Goal: Task Accomplishment & Management: Manage account settings

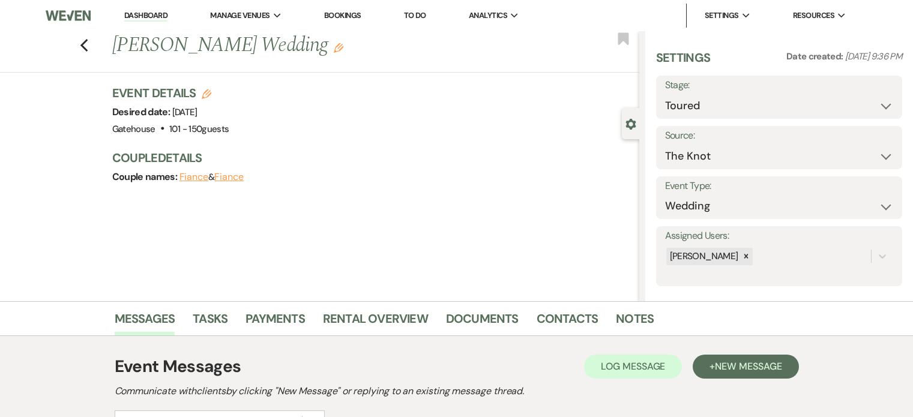
select select "5"
select select "2"
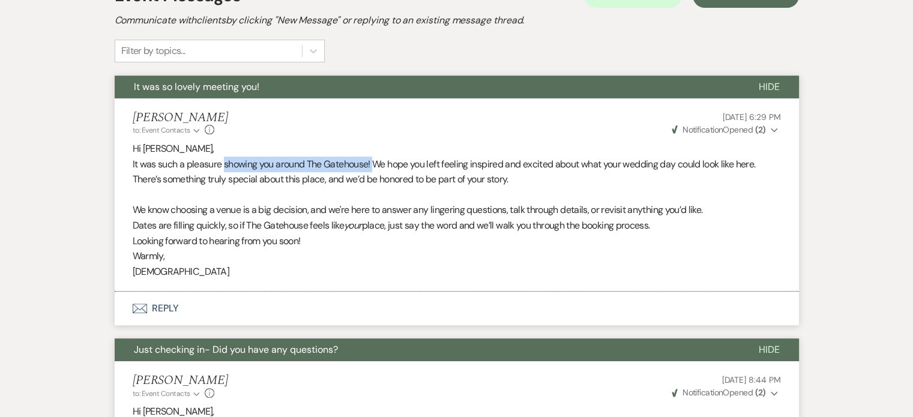
scroll to position [399, 0]
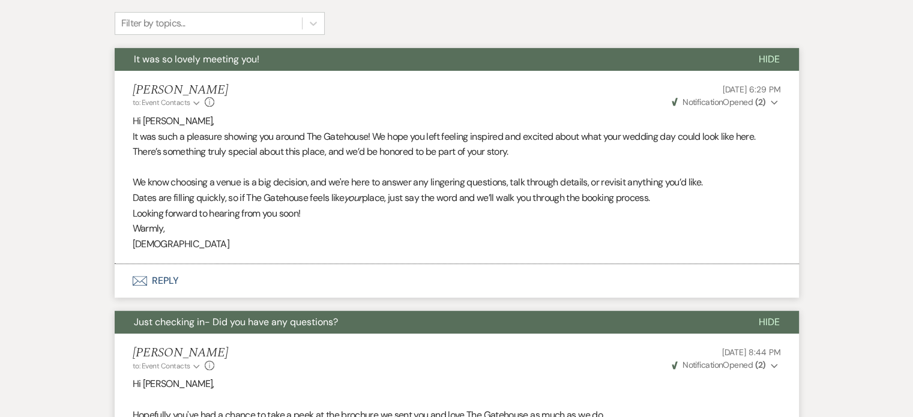
click at [452, 221] on p "Warmly," at bounding box center [457, 229] width 648 height 16
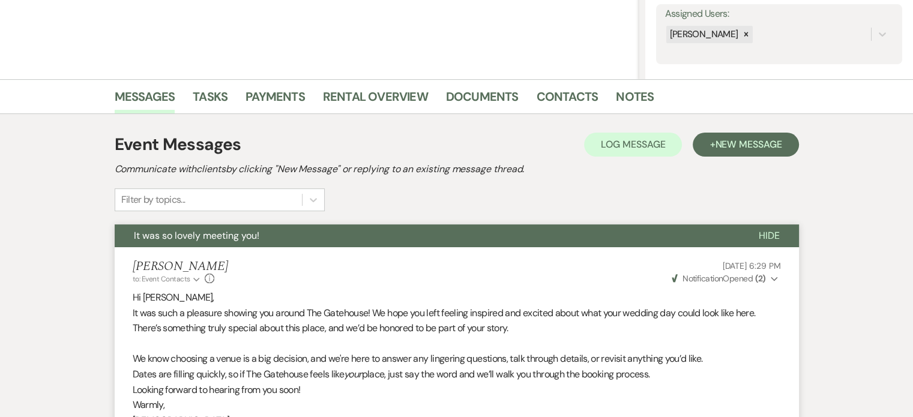
scroll to position [0, 0]
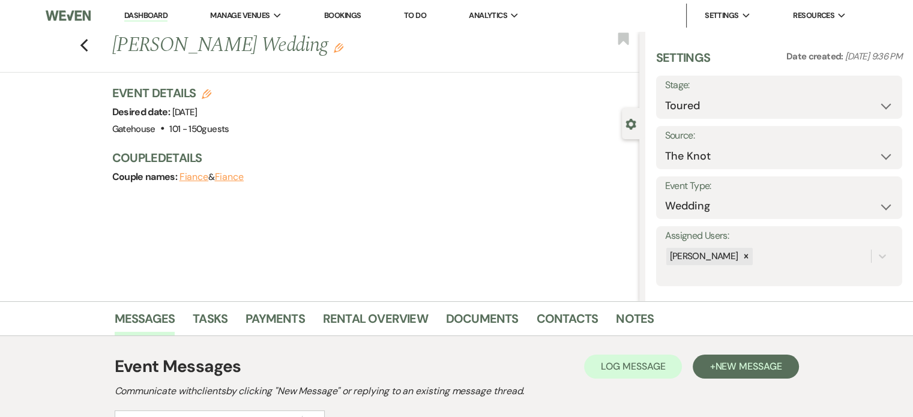
click at [147, 15] on link "Dashboard" at bounding box center [145, 15] width 43 height 11
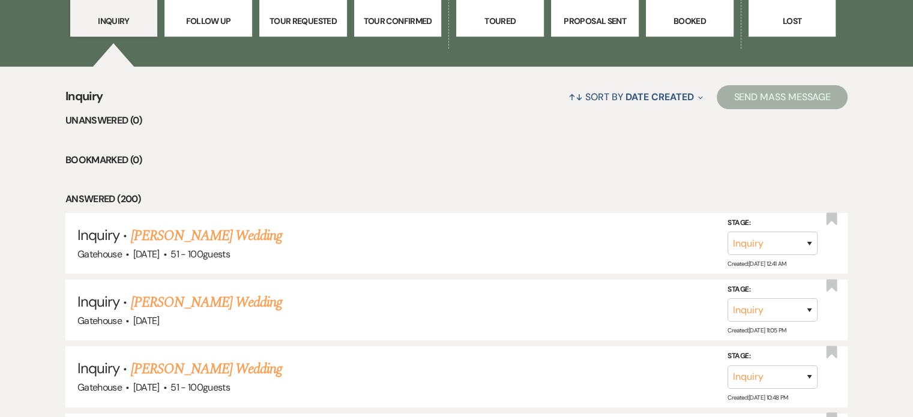
scroll to position [420, 0]
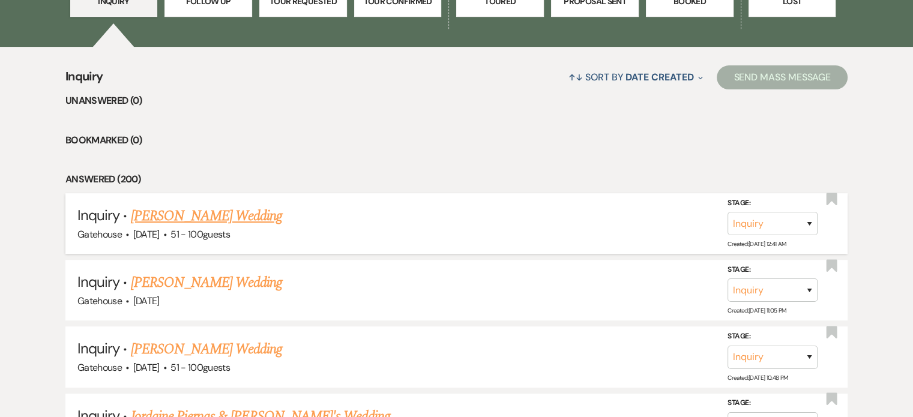
click at [230, 215] on link "[PERSON_NAME] Wedding" at bounding box center [207, 216] width 152 height 22
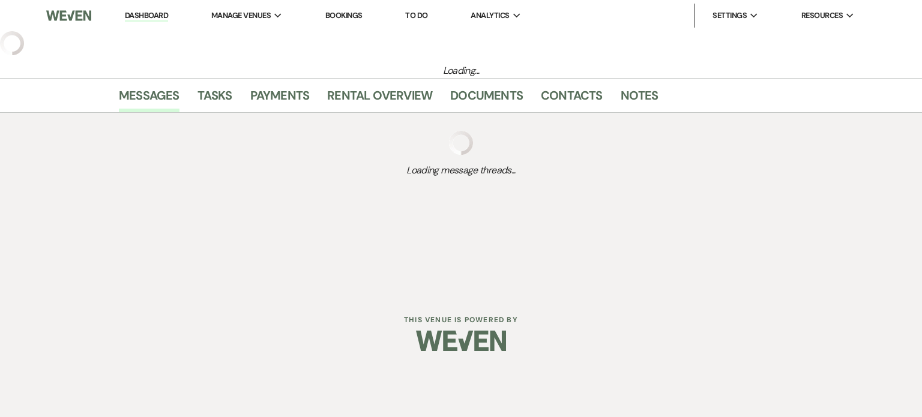
select select "2"
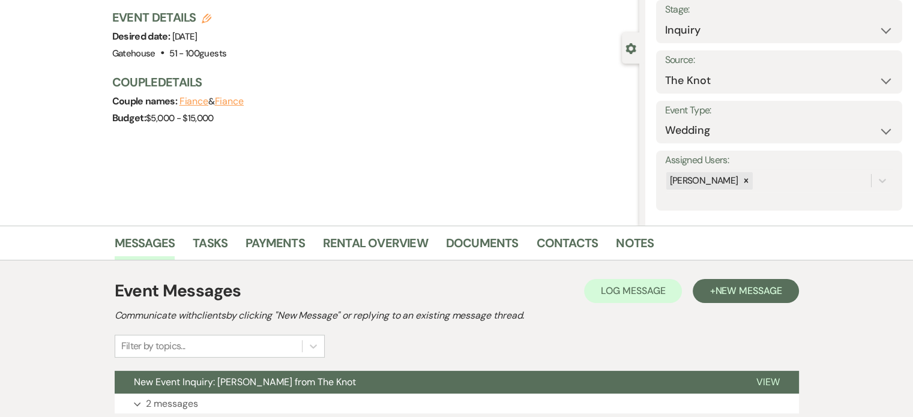
scroll to position [167, 0]
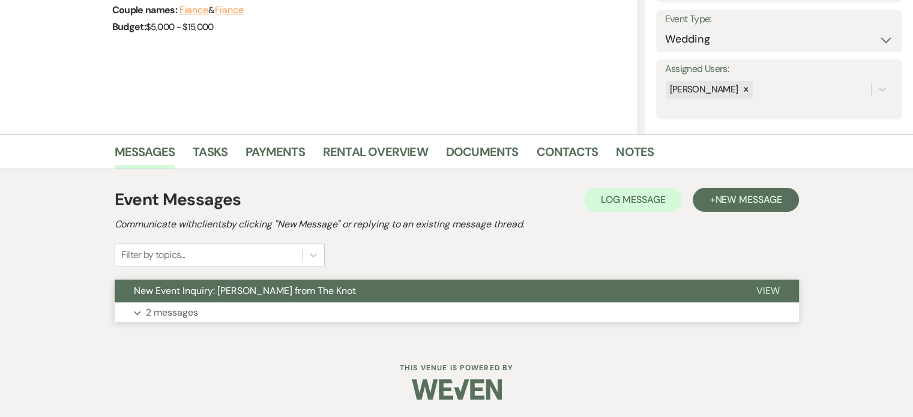
click at [770, 288] on span "View" at bounding box center [767, 291] width 23 height 13
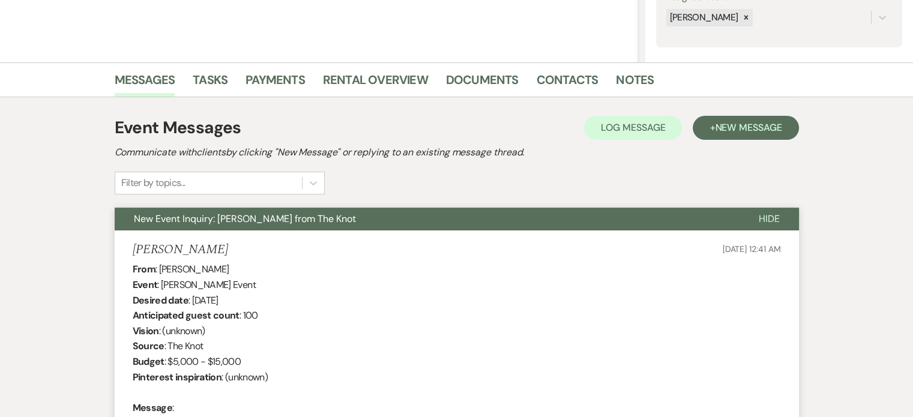
scroll to position [0, 0]
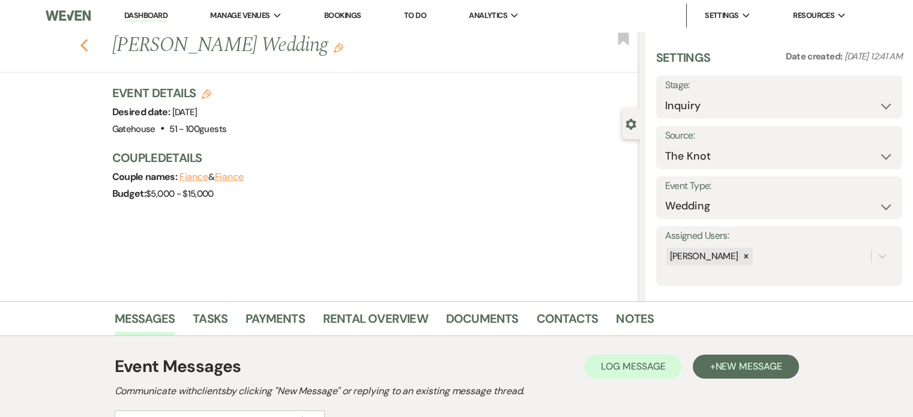
click at [88, 43] on use "button" at bounding box center [84, 45] width 8 height 13
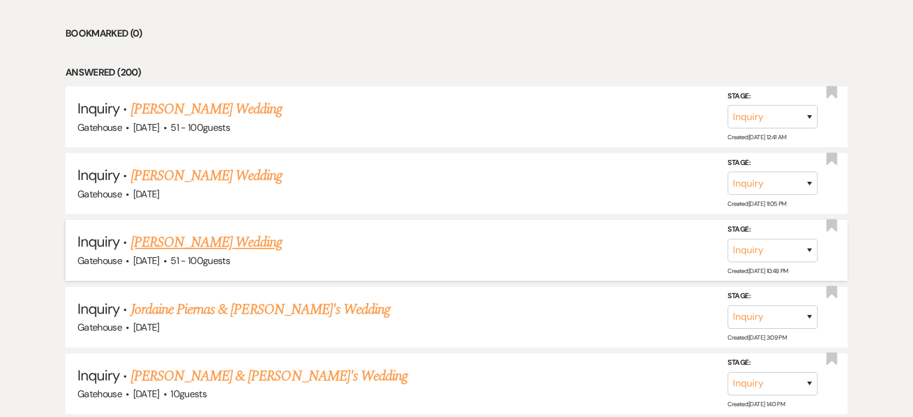
scroll to position [540, 0]
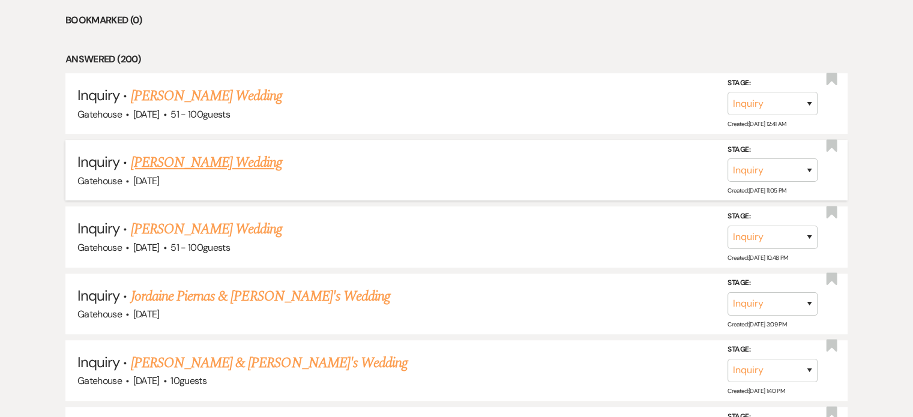
click at [157, 158] on link "[PERSON_NAME] Wedding" at bounding box center [207, 163] width 152 height 22
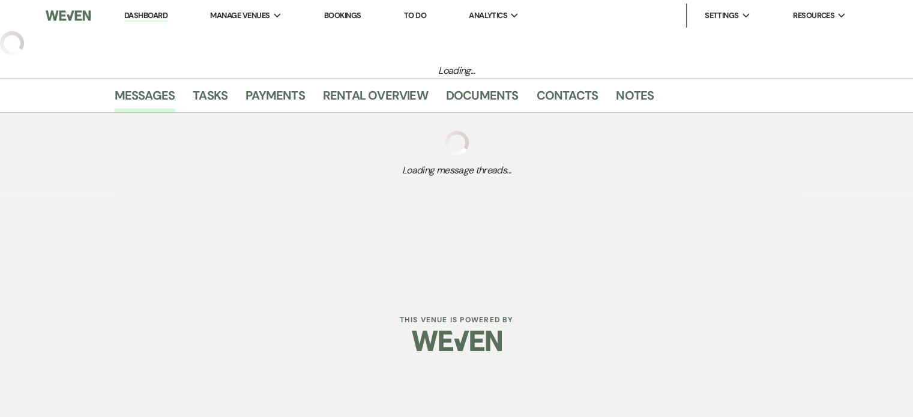
select select "2"
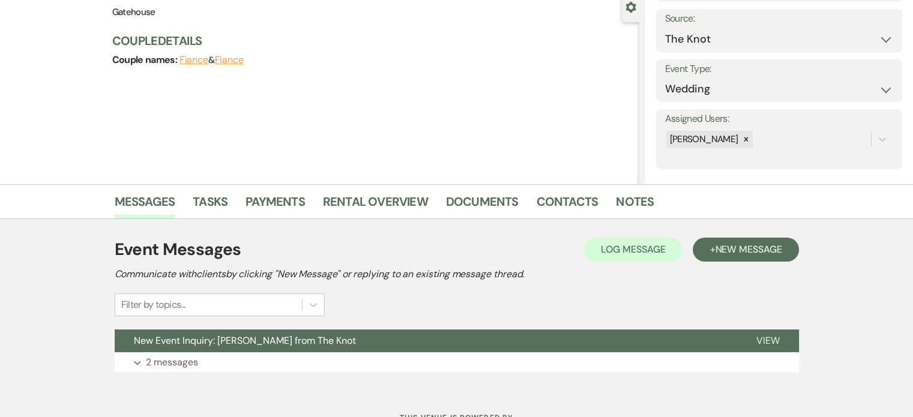
scroll to position [167, 0]
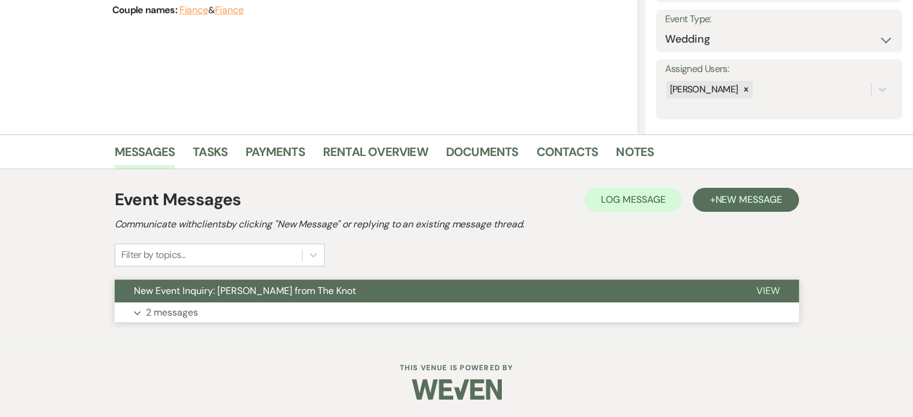
click at [175, 314] on p "2 messages" at bounding box center [172, 313] width 52 height 16
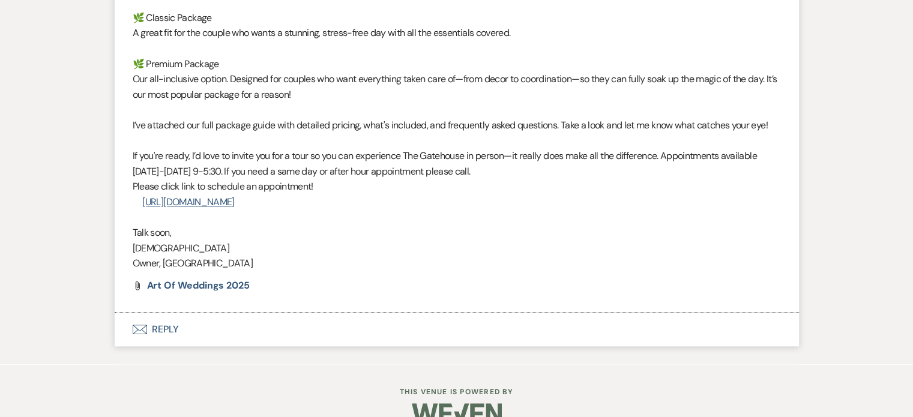
scroll to position [1231, 0]
